Goal: Communication & Community: Answer question/provide support

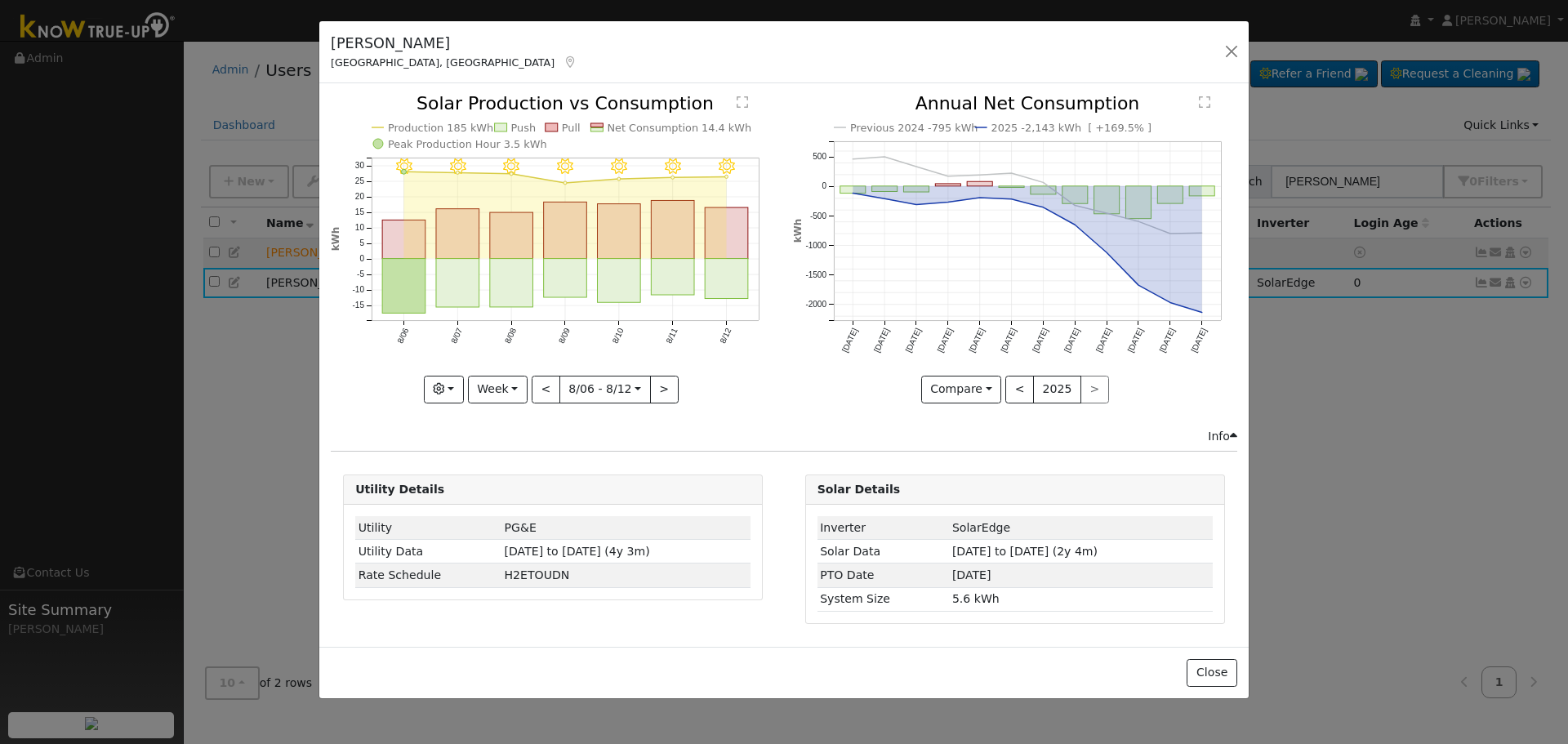
click at [1237, 64] on div "[PERSON_NAME] [GEOGRAPHIC_DATA], [GEOGRAPHIC_DATA] Default Account Default Acco…" at bounding box center [784, 53] width 930 height 63
click at [1229, 50] on button "button" at bounding box center [1231, 51] width 23 height 23
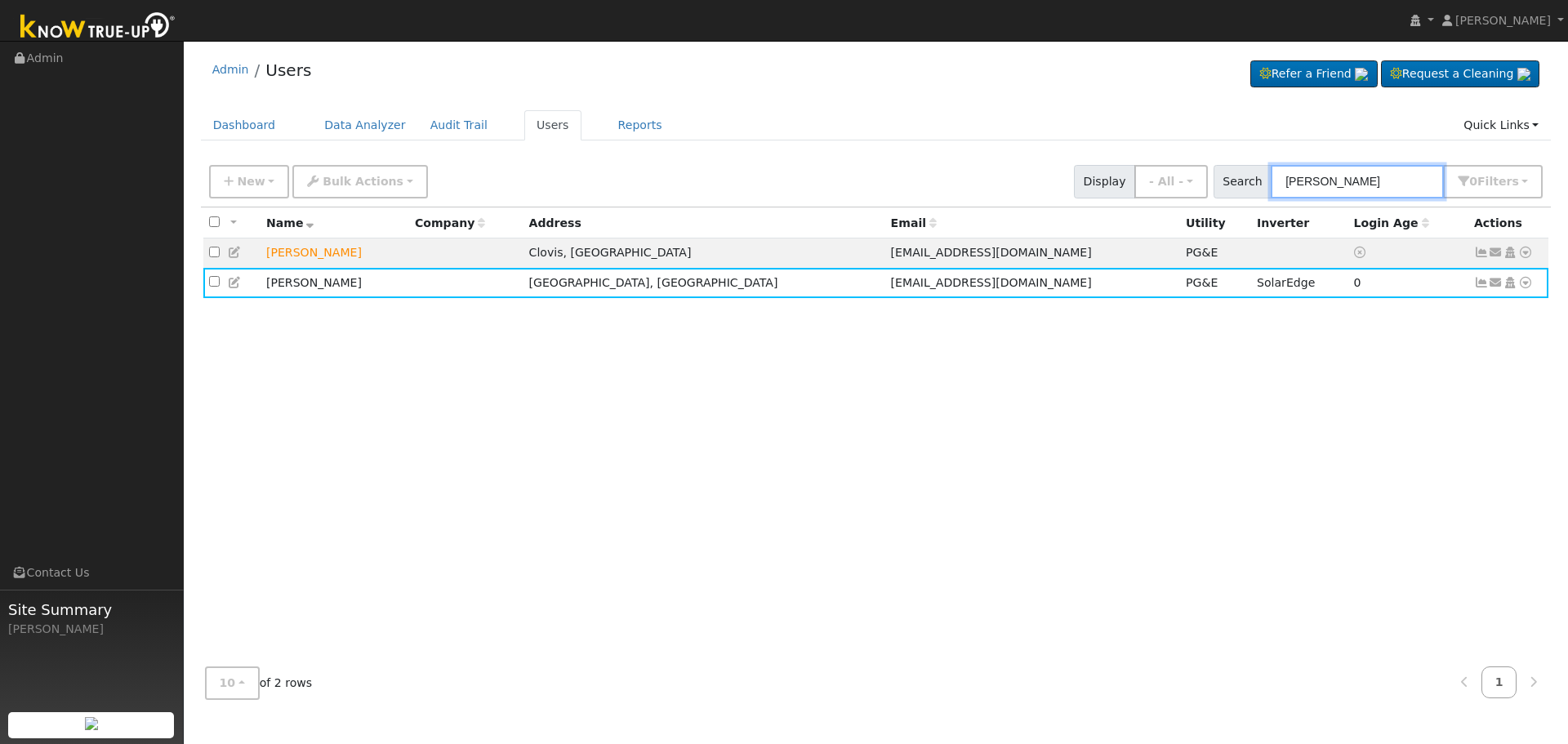
drag, startPoint x: 1395, startPoint y: 181, endPoint x: 1063, endPoint y: 174, distance: 332.1
click at [1064, 174] on div "New Add User Quick Add Quick Connect Quick Convert Lead Bulk Actions Send Email…" at bounding box center [876, 179] width 1340 height 39
paste input "[PERSON_NAME]"
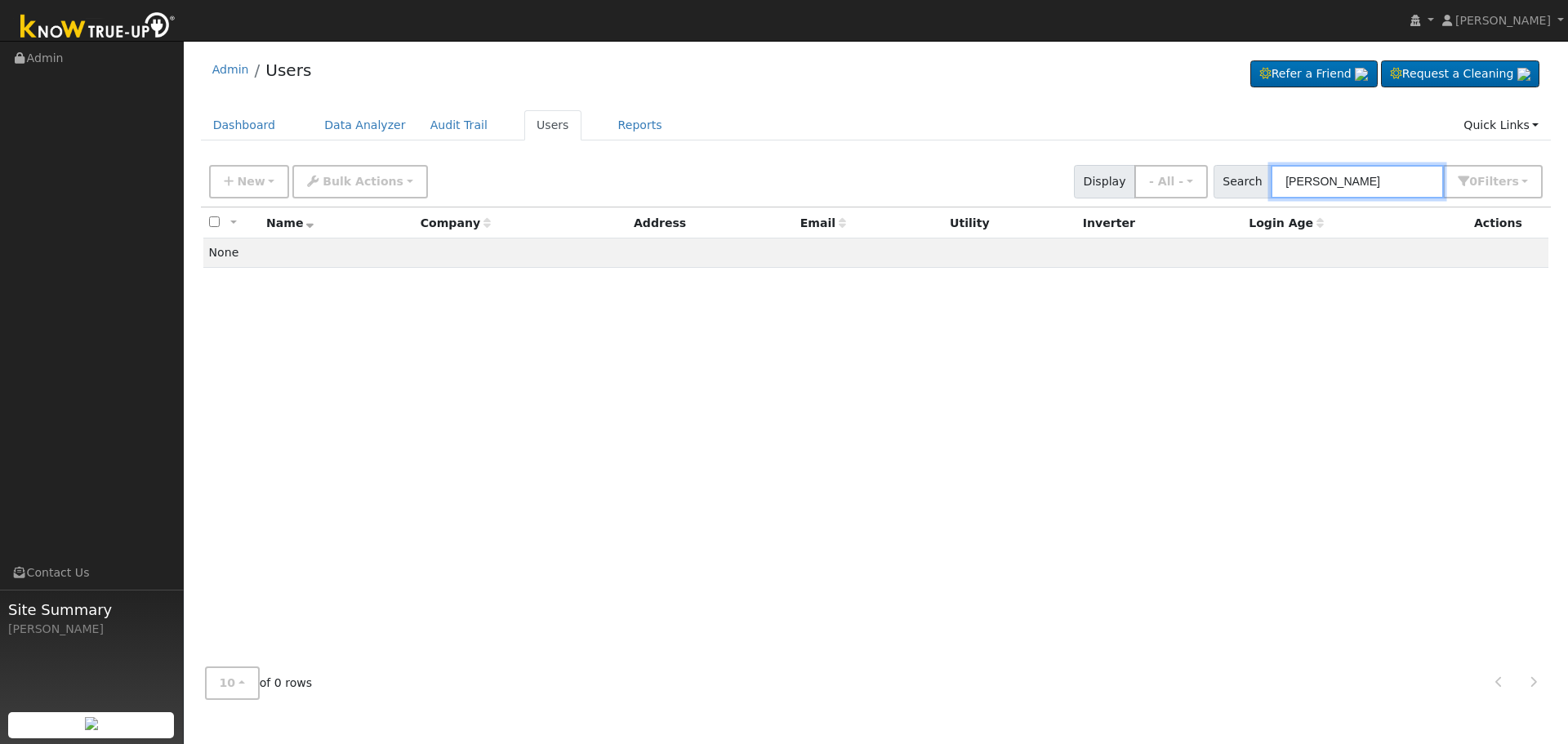
drag, startPoint x: 1334, startPoint y: 178, endPoint x: 1073, endPoint y: 155, distance: 262.0
click at [1089, 162] on div "New Add User Quick Add Quick Connect Quick Convert Lead Bulk Actions Send Email…" at bounding box center [876, 179] width 1340 height 39
type input "[PERSON_NAME]"
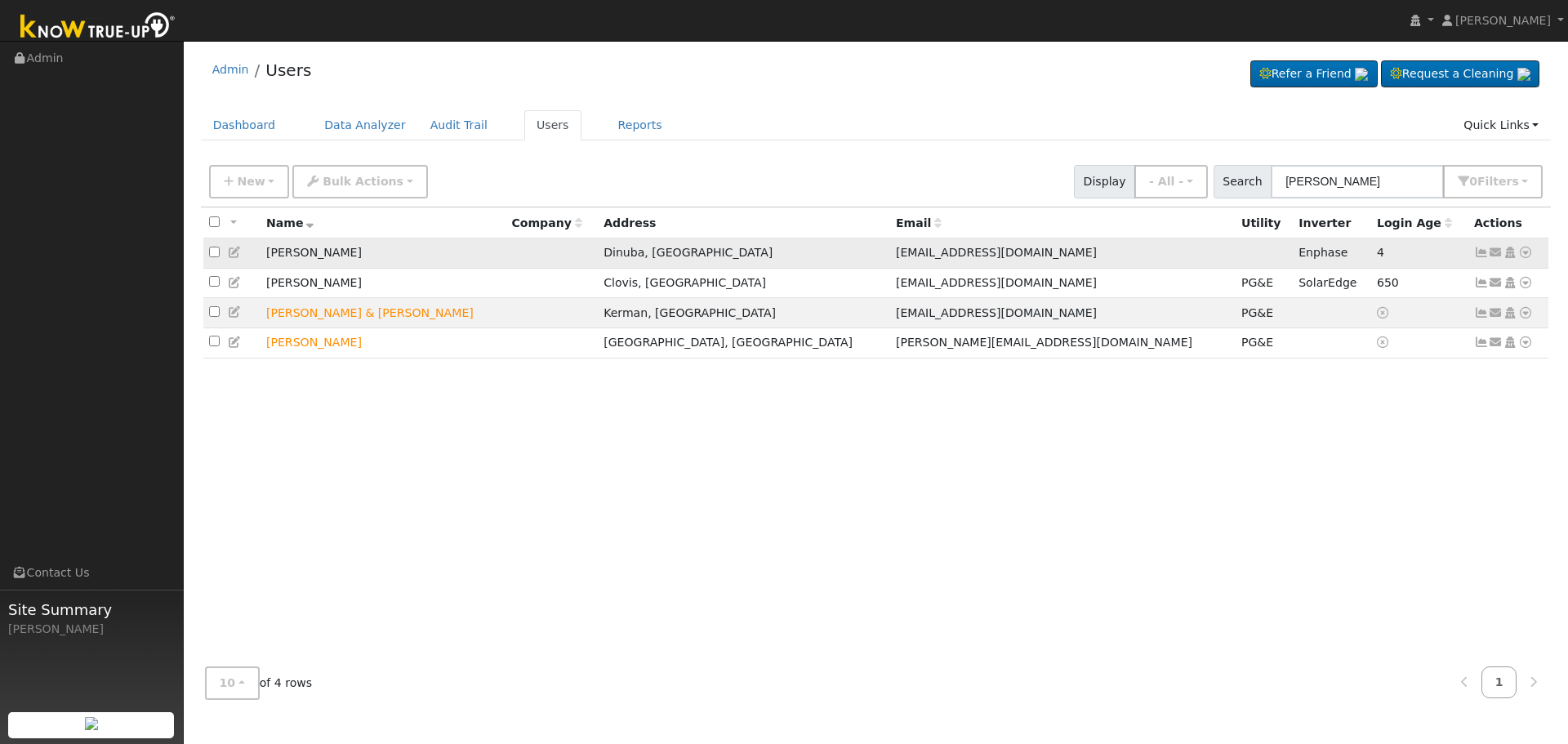
click at [1479, 250] on icon at bounding box center [1481, 252] width 15 height 12
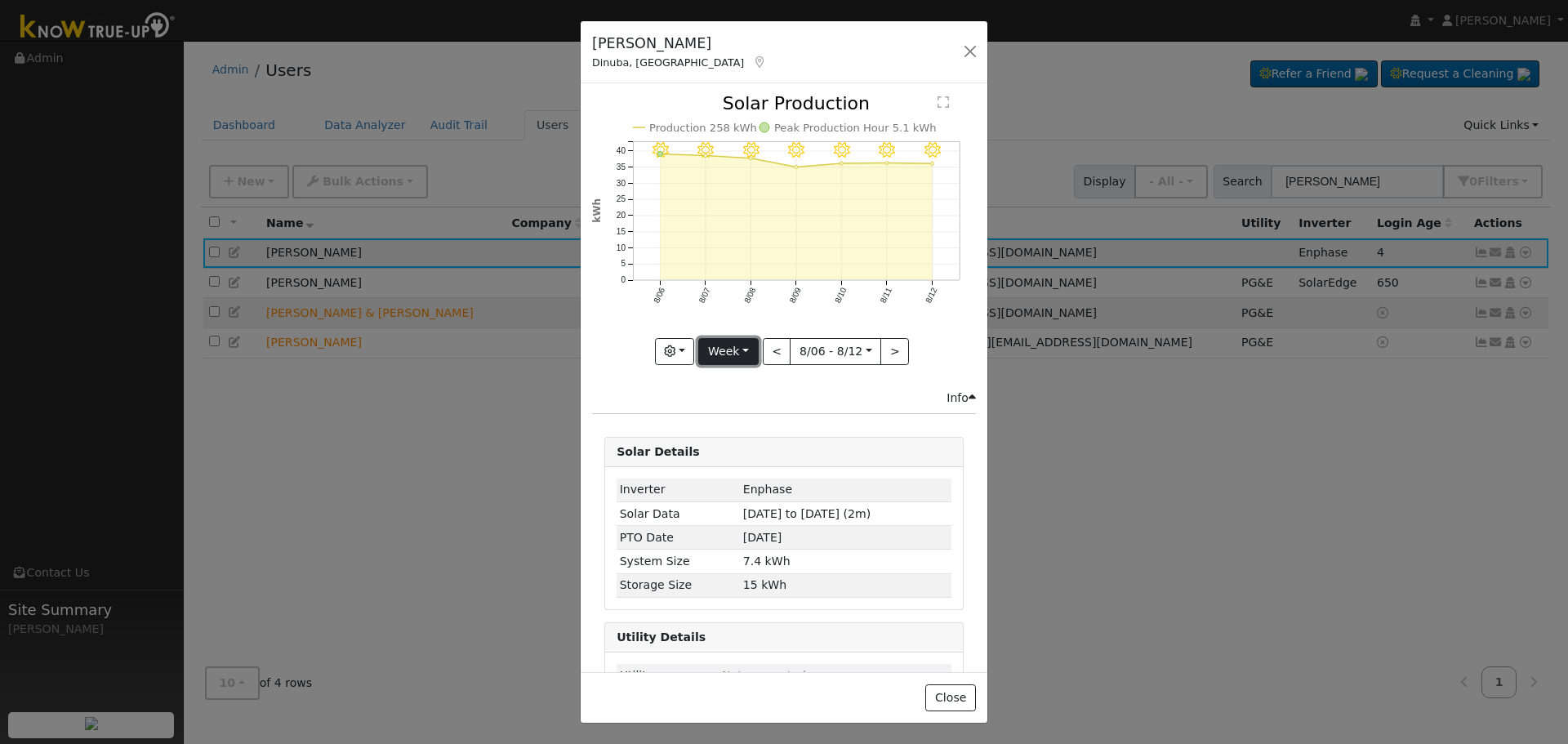
click at [749, 344] on button "Week" at bounding box center [728, 352] width 60 height 28
click at [767, 420] on link "Month" at bounding box center [755, 431] width 113 height 23
type input "[DATE]"
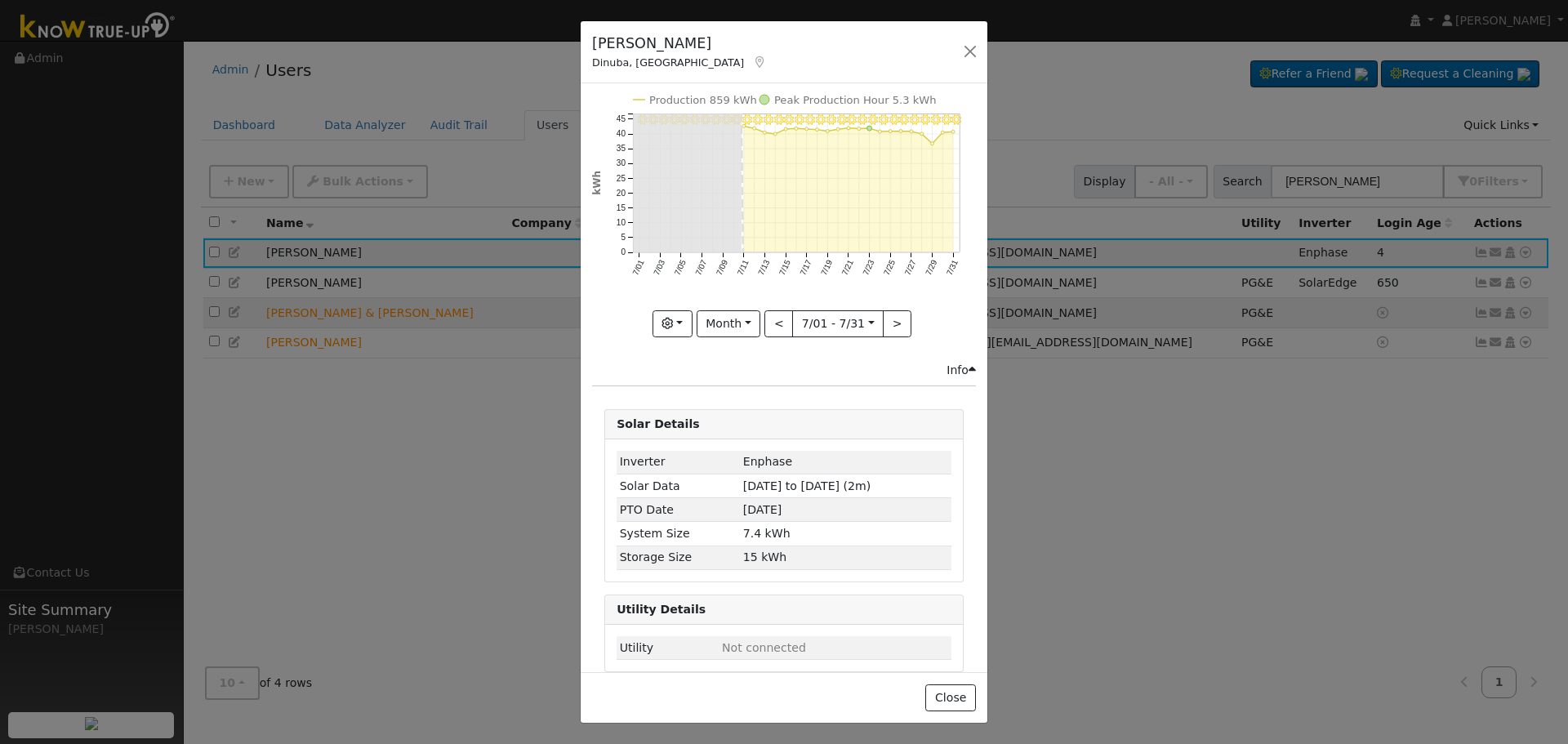
scroll to position [42, 0]
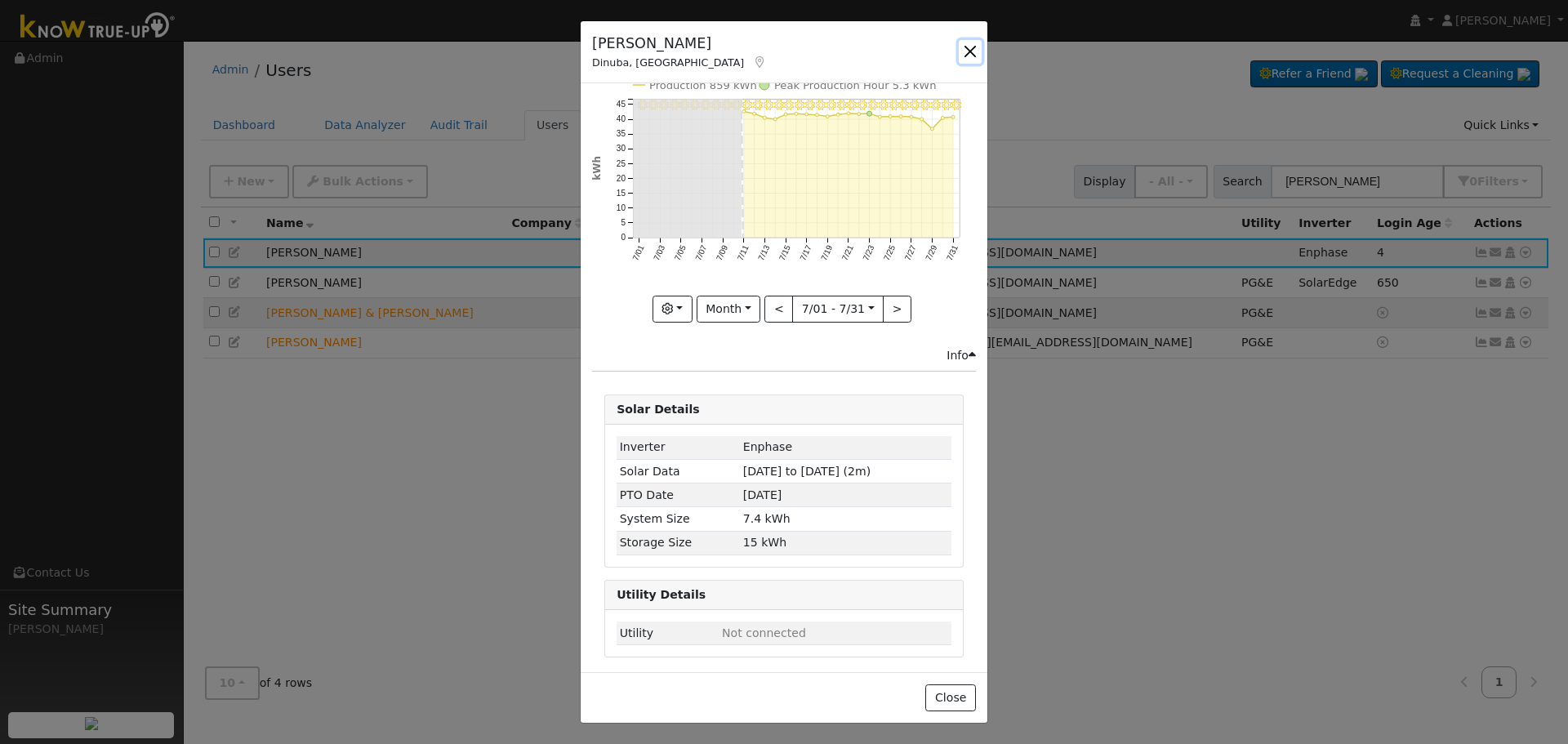
click at [963, 55] on button "button" at bounding box center [969, 51] width 23 height 23
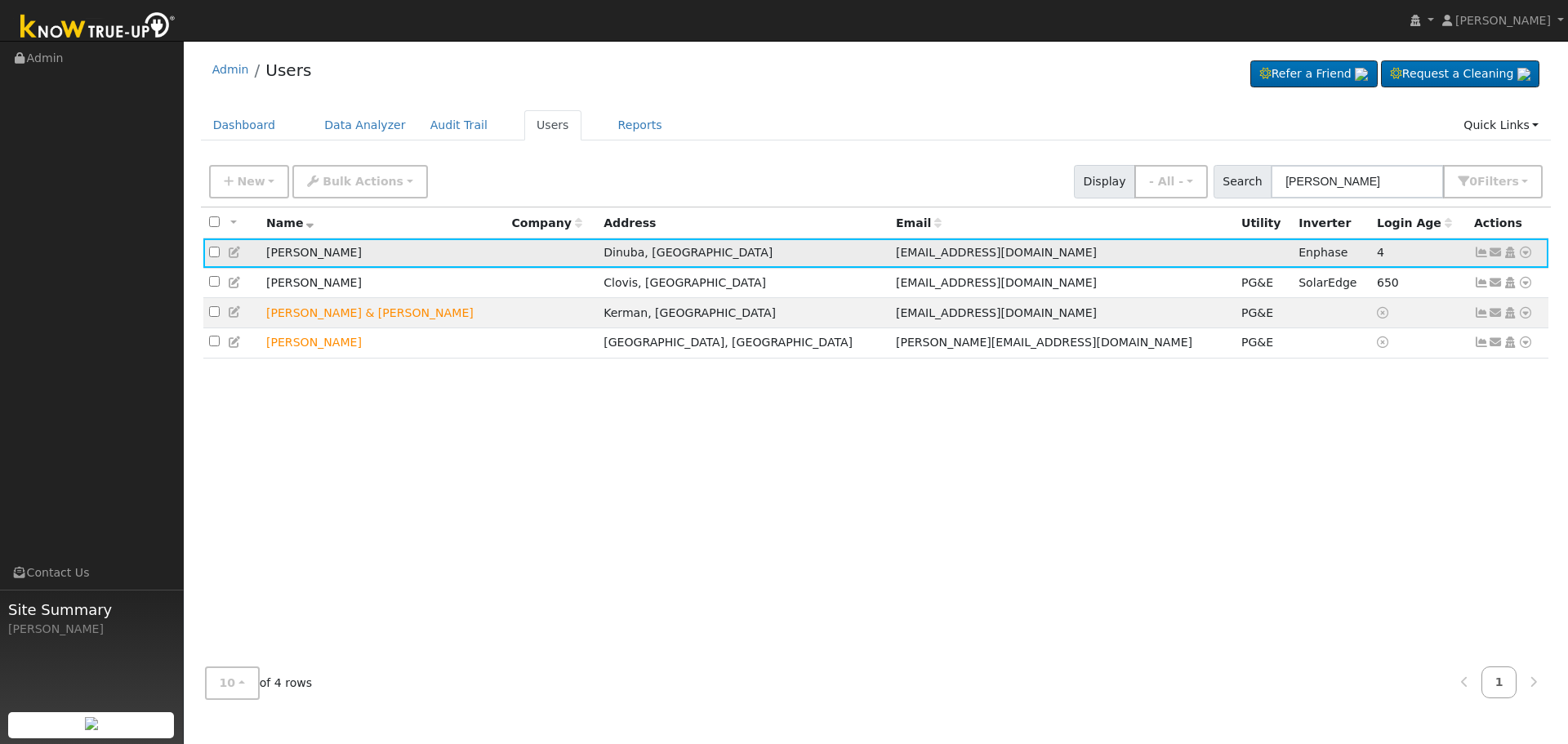
click at [1499, 253] on icon at bounding box center [1496, 252] width 15 height 12
click at [1470, 281] on link "Send Email..." at bounding box center [1445, 281] width 113 height 23
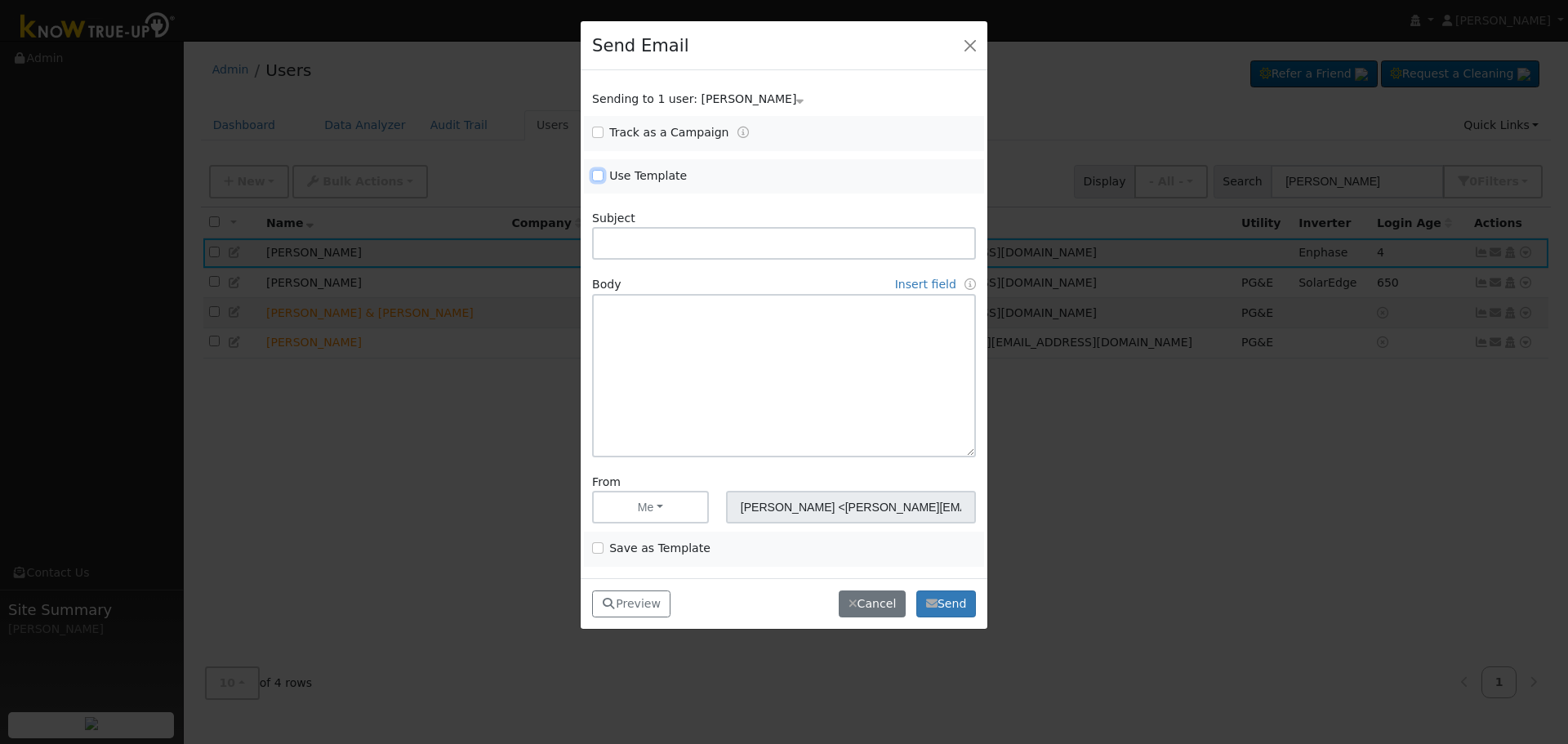
click at [594, 179] on input "Use Template" at bounding box center [598, 175] width 12 height 12
checkbox input "true"
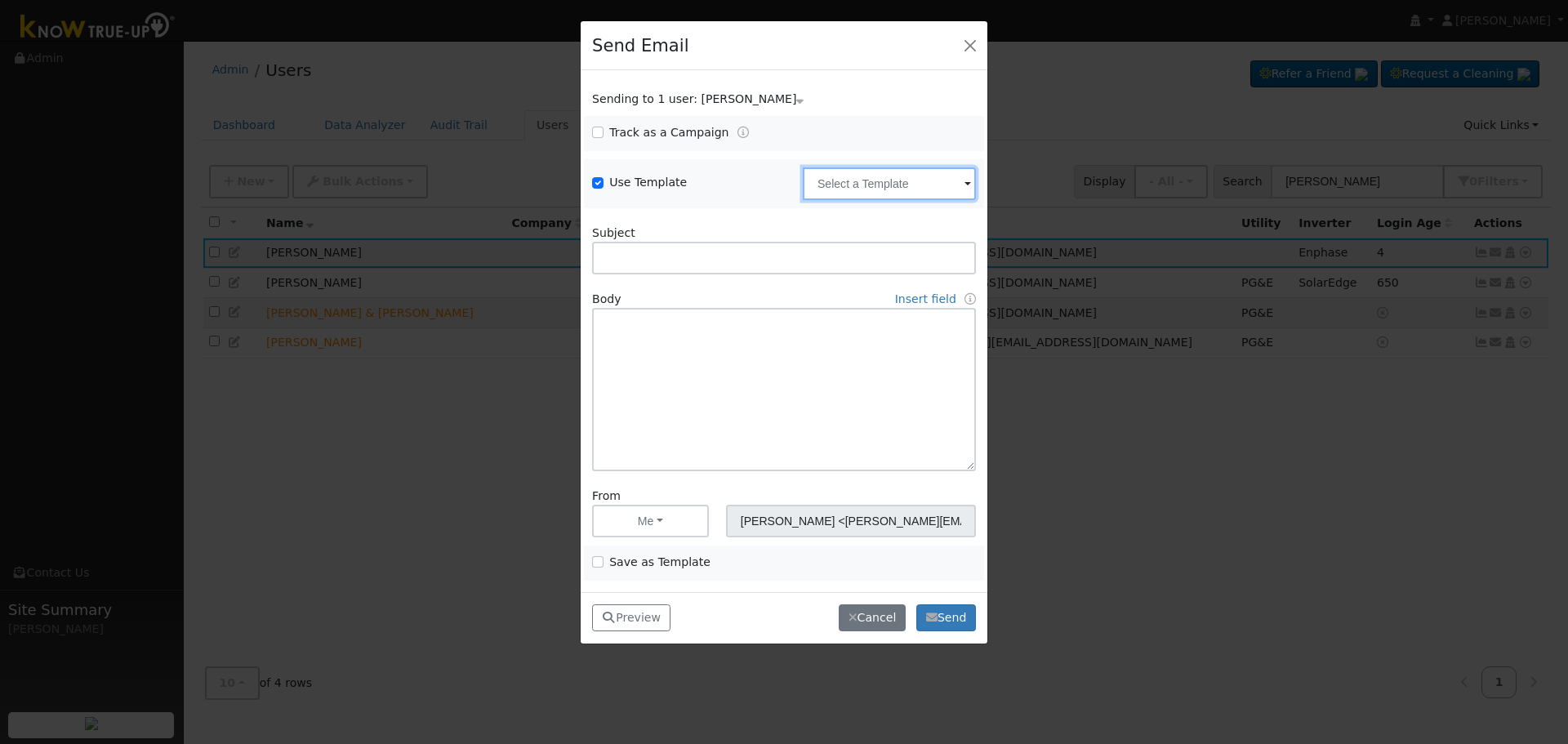
click at [836, 194] on input "text" at bounding box center [889, 183] width 173 height 33
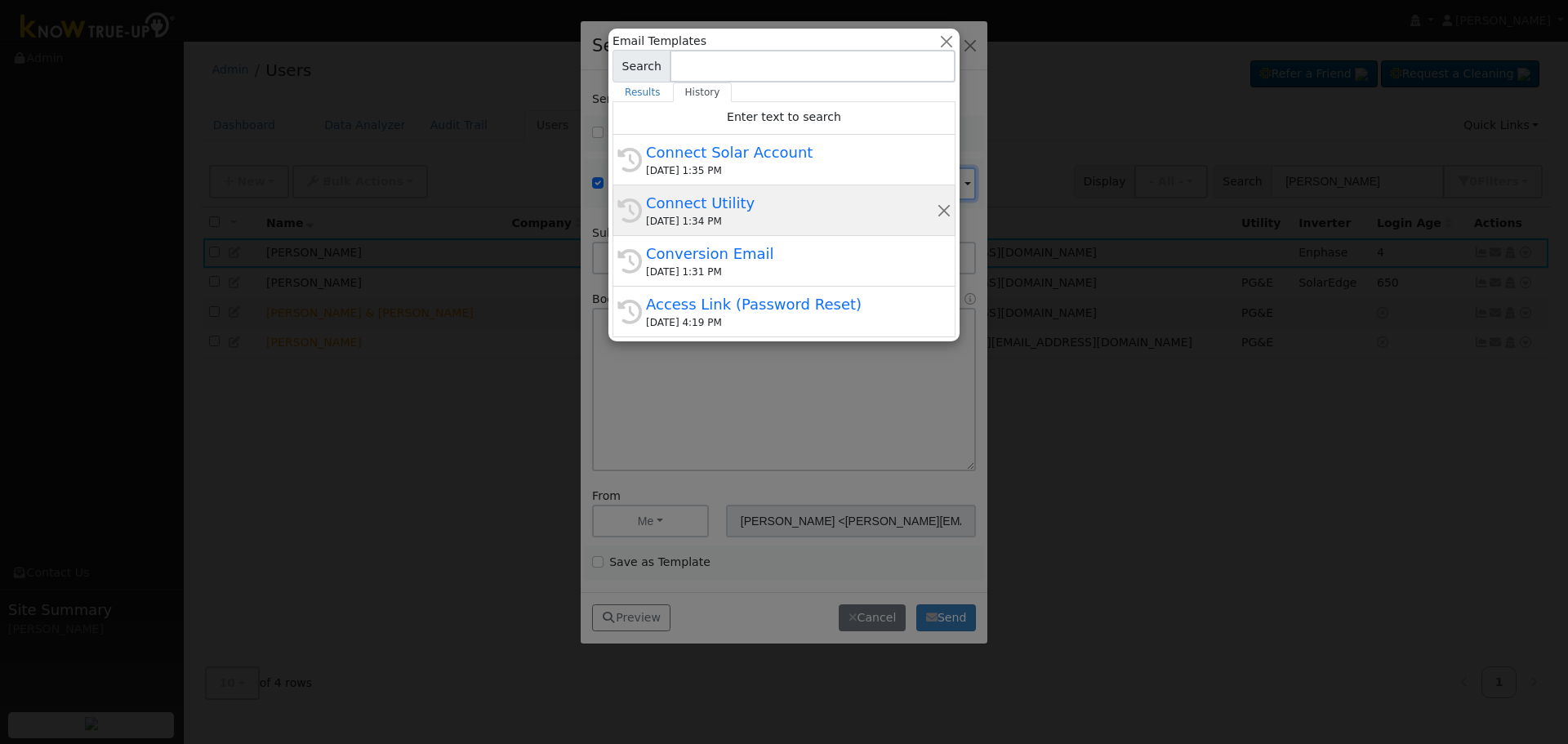
click at [749, 208] on div "Connect Utility" at bounding box center [791, 203] width 291 height 22
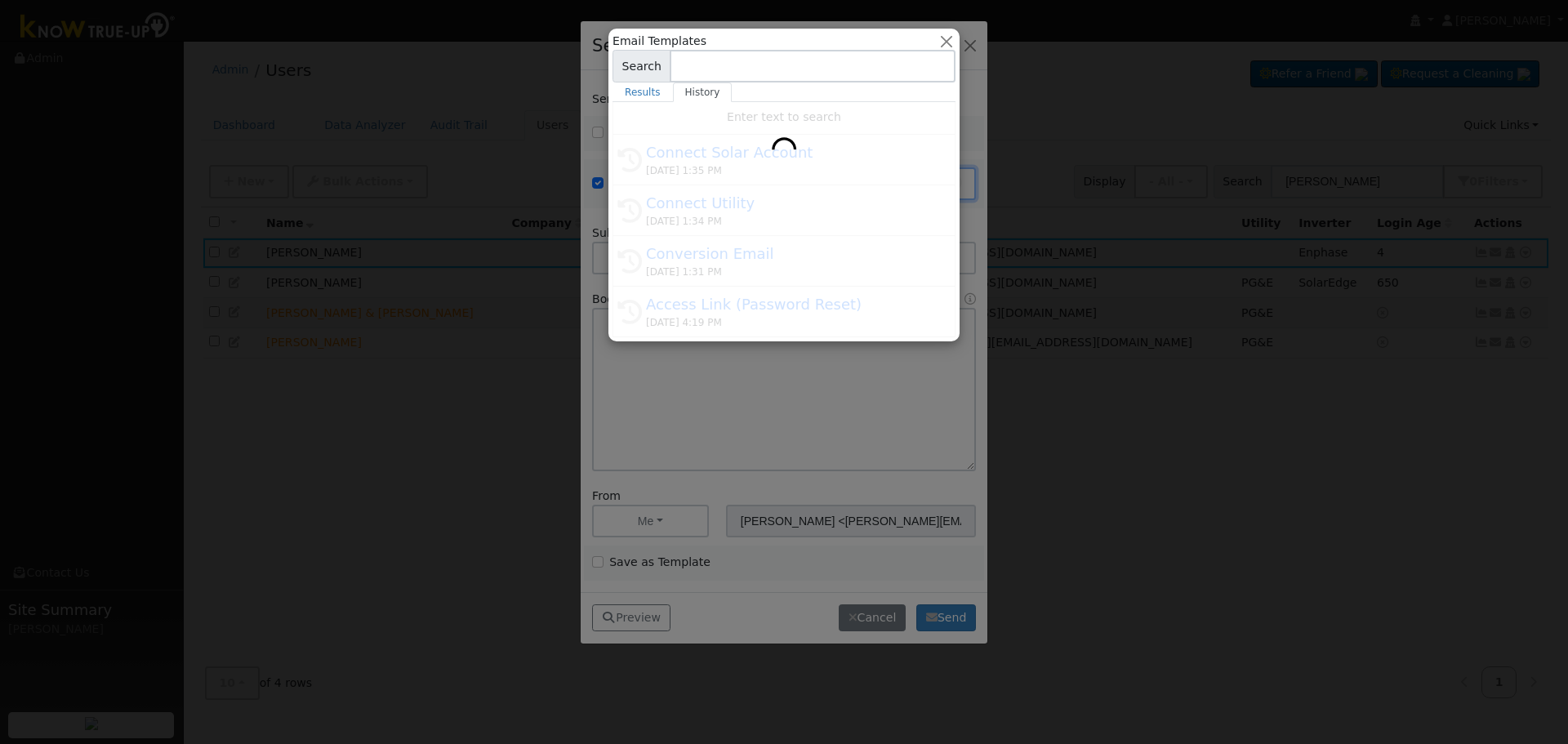
type input "Connect Utility"
type textarea "Hello, Please use the link below to connect your utility company to Know True-U…"
type input "Know True-Up <[EMAIL_ADDRESS][DOMAIN_NAME]>"
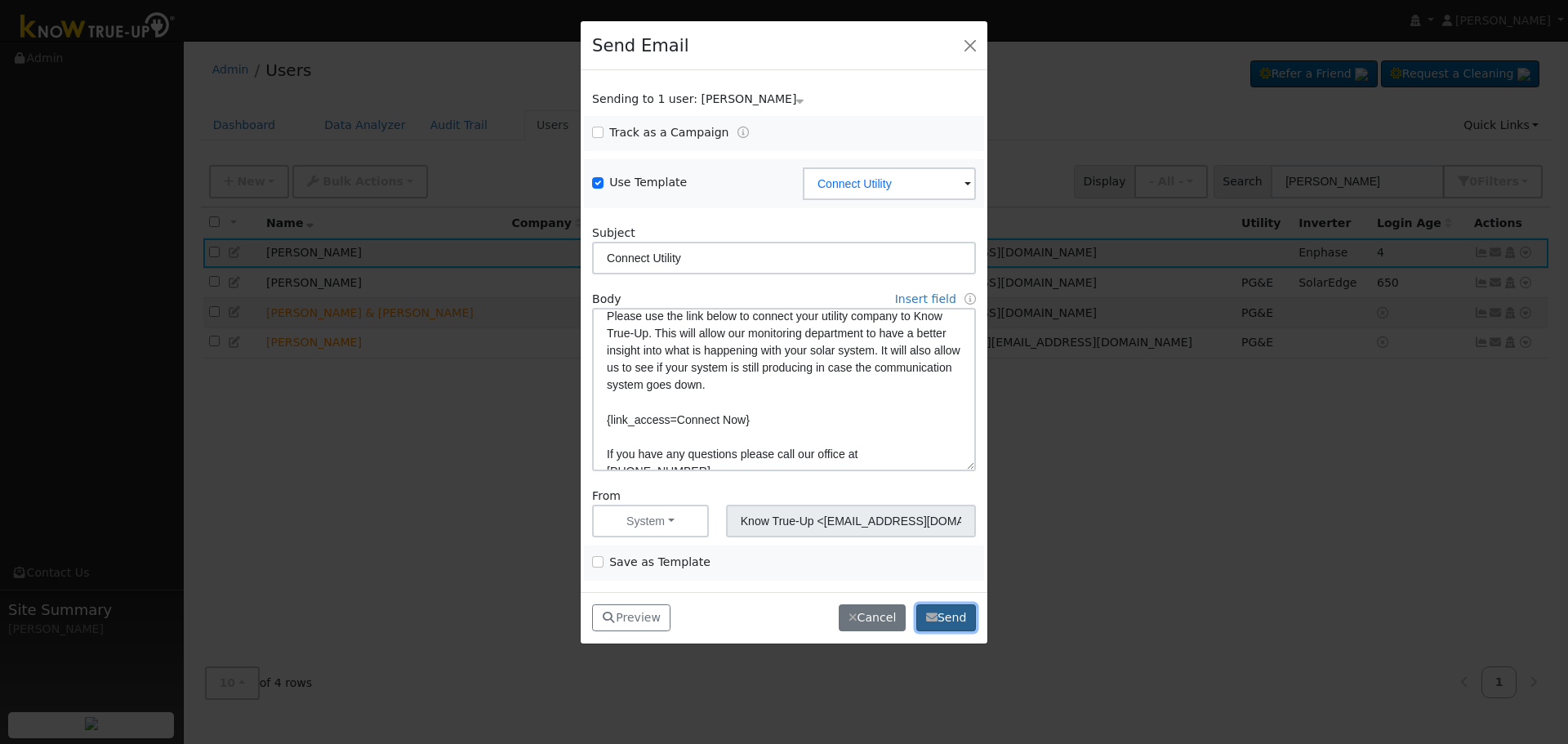
click at [946, 617] on button "Send" at bounding box center [946, 619] width 60 height 28
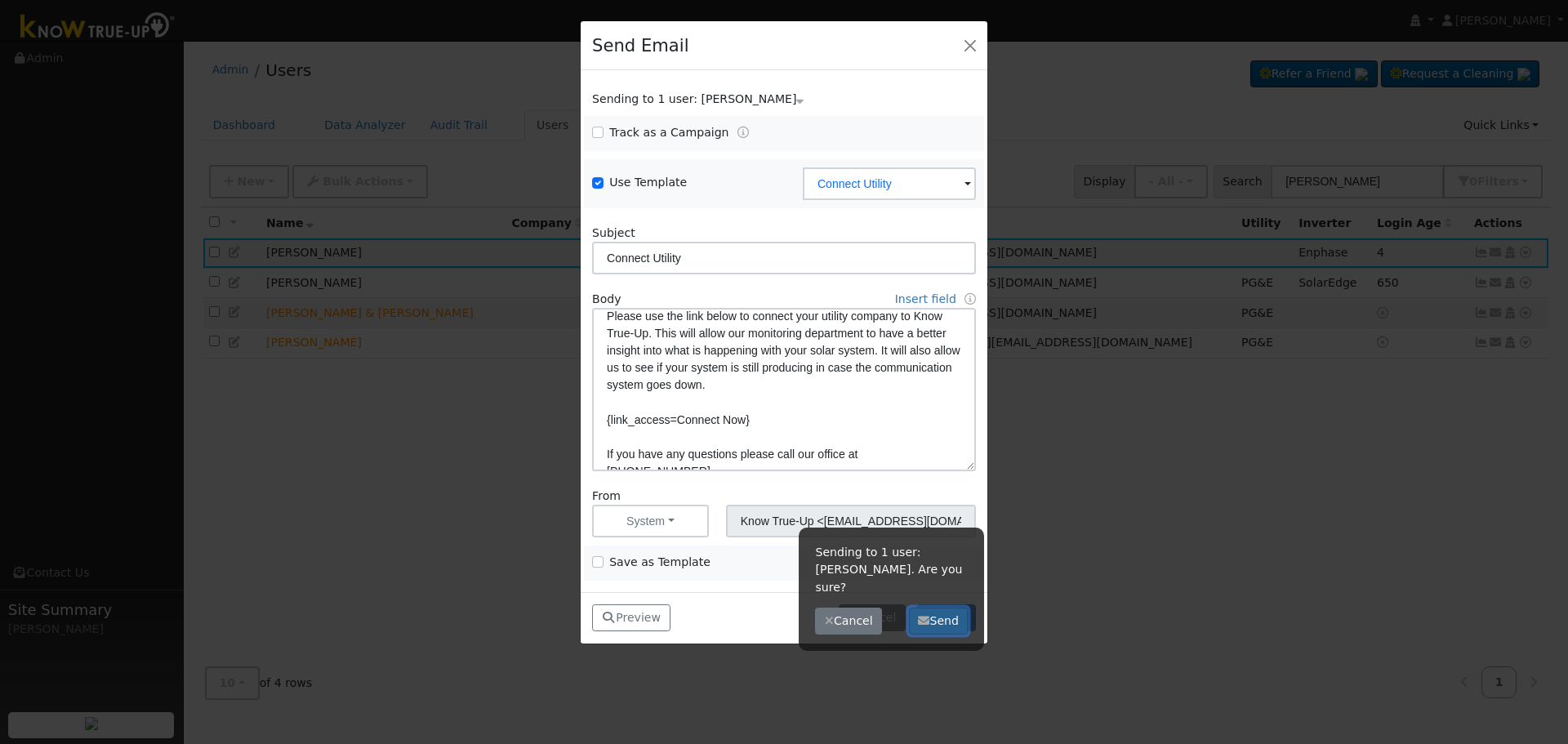
click at [940, 608] on button "Send" at bounding box center [939, 622] width 60 height 28
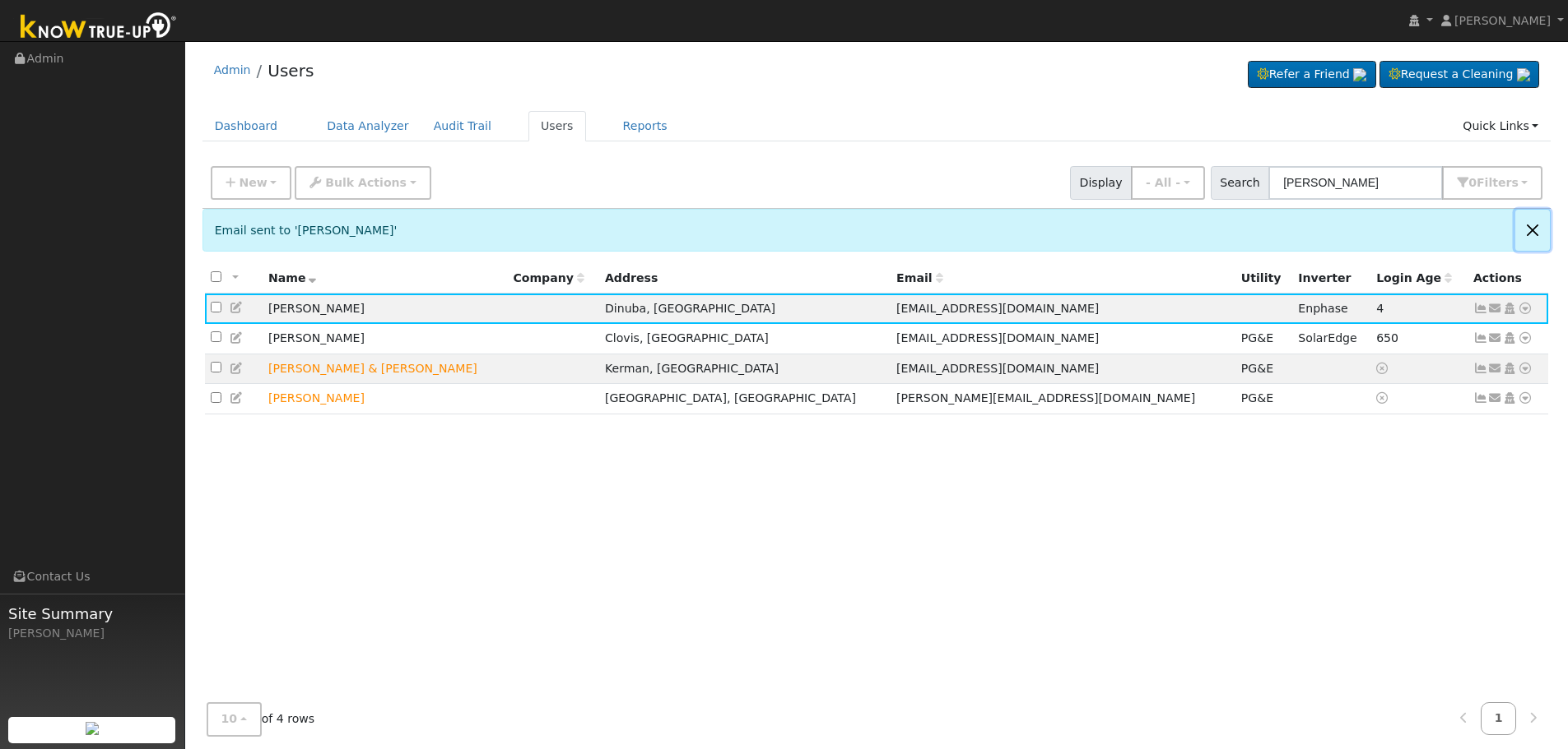
click at [1535, 229] on button "Close" at bounding box center [1532, 229] width 35 height 41
